Goal: Task Accomplishment & Management: Manage account settings

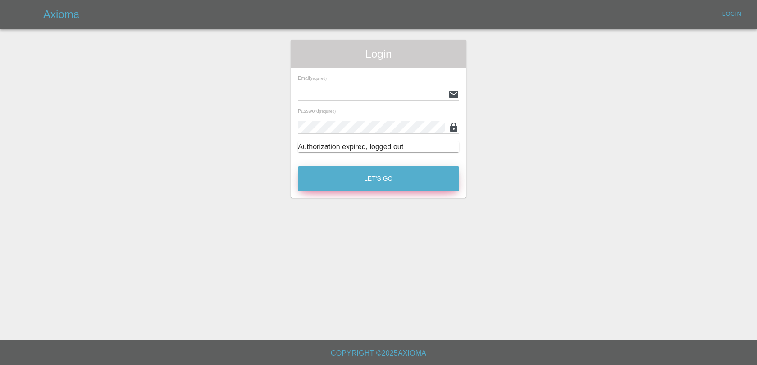
type input "[EMAIL_ADDRESS][DOMAIN_NAME]"
click at [421, 173] on button "Let's Go" at bounding box center [378, 178] width 161 height 25
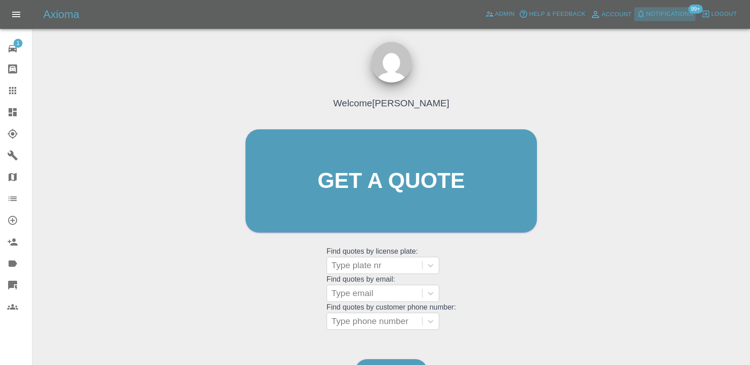
click at [661, 16] on span "Notifications" at bounding box center [670, 14] width 47 height 10
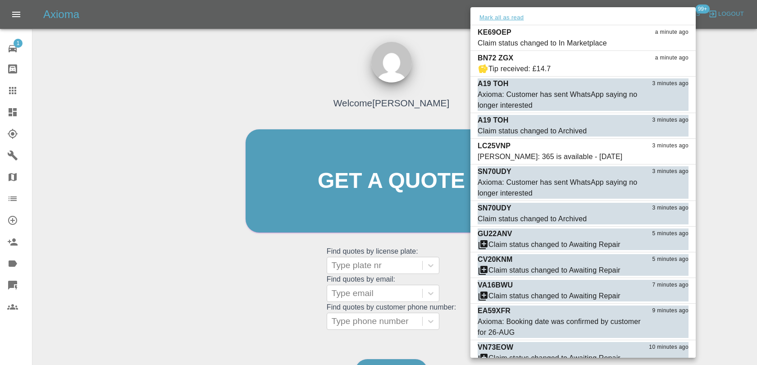
click at [511, 20] on button "Mark all as read" at bounding box center [502, 18] width 48 height 10
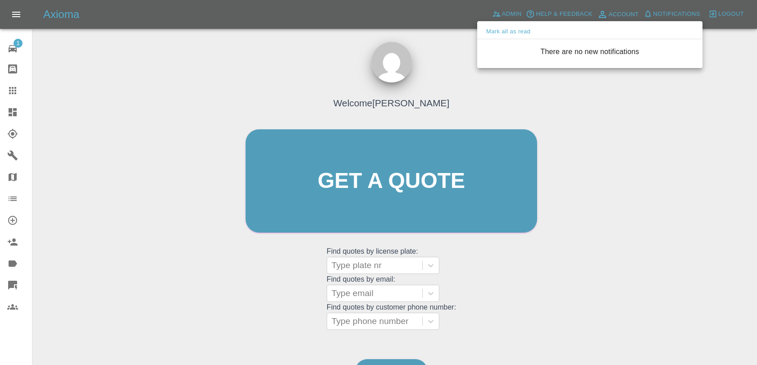
drag, startPoint x: 440, startPoint y: 54, endPoint x: 456, endPoint y: 41, distance: 20.9
click at [440, 54] on div at bounding box center [378, 182] width 757 height 365
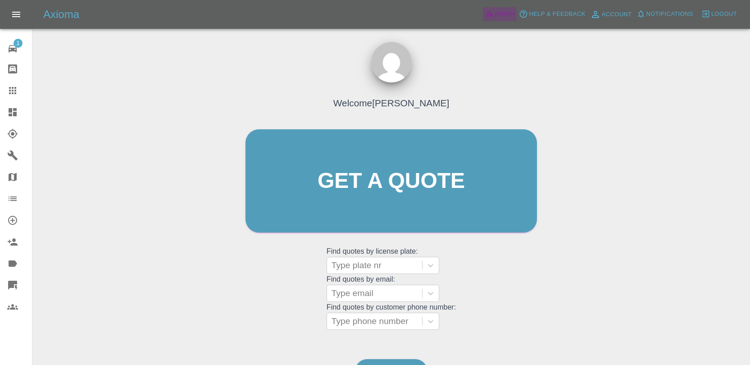
click at [489, 18] on icon at bounding box center [489, 13] width 9 height 9
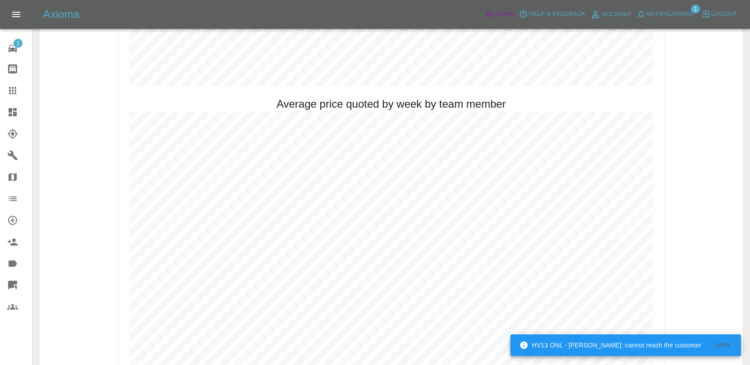
scroll to position [602, 0]
